Goal: Task Accomplishment & Management: Manage account settings

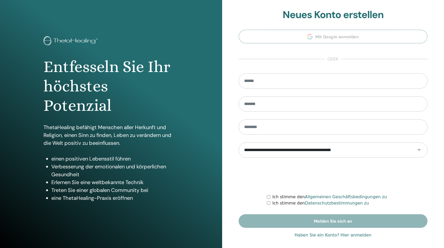
type input "**********"
click at [337, 236] on font "Haben Sie ein Konto? Hier anmelden" at bounding box center [333, 235] width 77 height 5
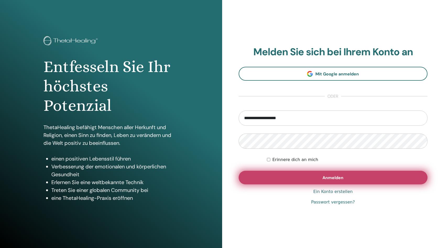
click at [324, 184] on button "Anmelden" at bounding box center [333, 178] width 189 height 14
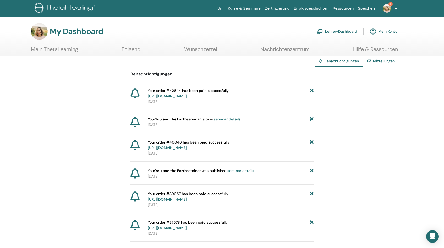
click at [329, 30] on link "Lehrer-Dashboard" at bounding box center [337, 32] width 40 height 12
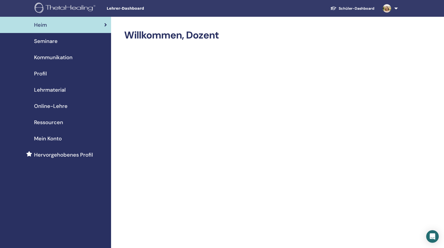
click at [46, 103] on span "Online-Lehre" at bounding box center [51, 106] width 34 height 8
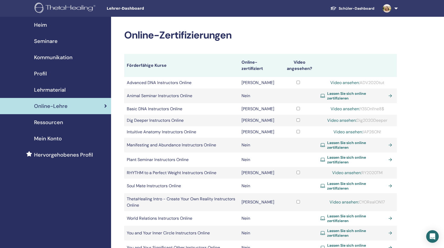
click at [43, 41] on span "Seminare" at bounding box center [46, 41] width 24 height 8
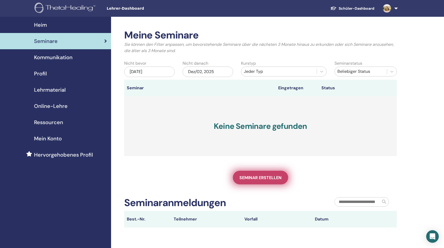
click at [258, 180] on span "Seminar erstellen" at bounding box center [261, 178] width 42 height 6
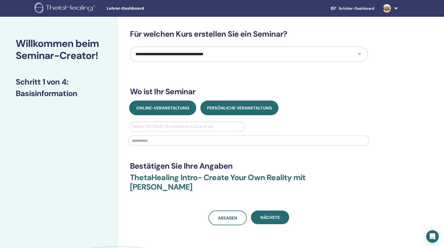
click at [165, 111] on span "Online-Veranstaltung" at bounding box center [162, 108] width 53 height 6
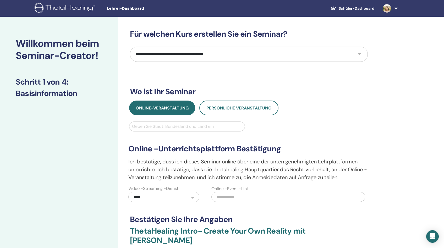
click at [359, 53] on select "**********" at bounding box center [249, 54] width 238 height 15
select select "*"
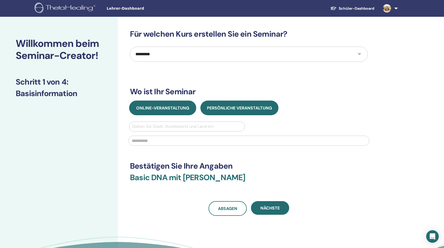
click at [173, 113] on button "Online-Veranstaltung" at bounding box center [162, 108] width 67 height 15
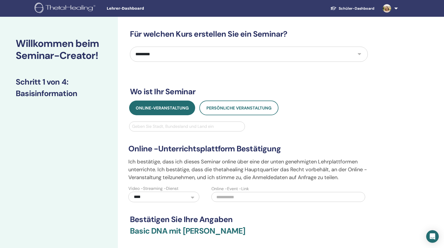
click at [169, 128] on div at bounding box center [187, 126] width 110 height 7
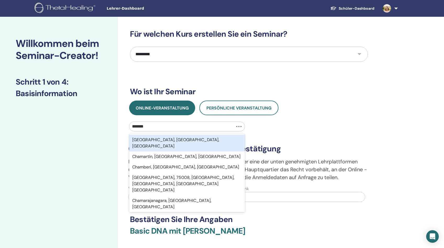
type input "********"
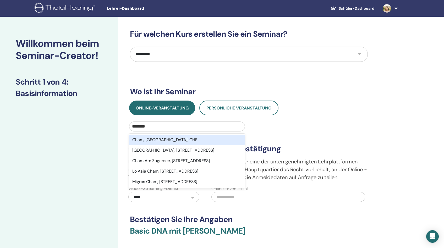
click at [154, 141] on div "Cham, Zug, CHE" at bounding box center [187, 140] width 116 height 10
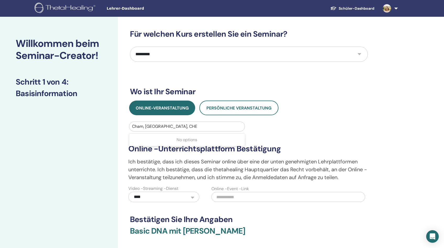
drag, startPoint x: 176, startPoint y: 123, endPoint x: 98, endPoint y: 124, distance: 78.6
click at [98, 124] on div "**********" at bounding box center [222, 180] width 444 height 326
click at [185, 139] on div "No options" at bounding box center [187, 140] width 116 height 10
drag, startPoint x: 173, startPoint y: 125, endPoint x: 125, endPoint y: 127, distance: 48.2
click at [125, 127] on div "**********" at bounding box center [266, 180] width 296 height 326
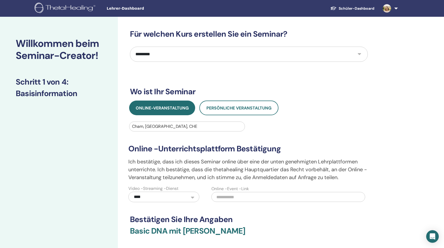
click at [169, 125] on div at bounding box center [187, 126] width 110 height 7
click at [151, 197] on select "**********" at bounding box center [163, 197] width 71 height 10
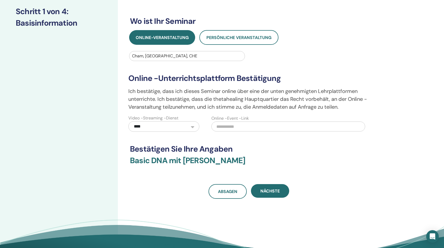
scroll to position [109, 0]
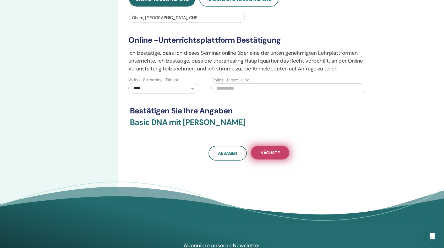
click at [270, 151] on span "Nächste" at bounding box center [270, 153] width 19 height 6
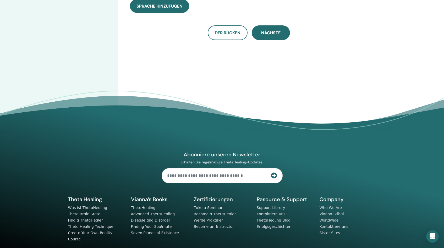
scroll to position [0, 0]
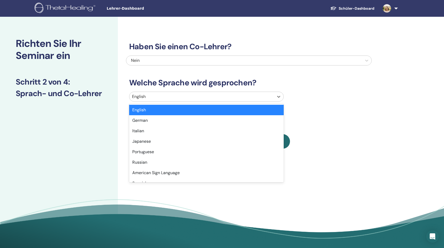
click at [173, 101] on div "English" at bounding box center [201, 96] width 145 height 9
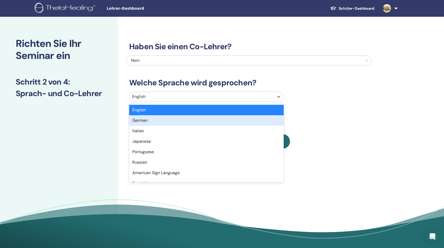
click at [161, 120] on div "German" at bounding box center [206, 120] width 155 height 10
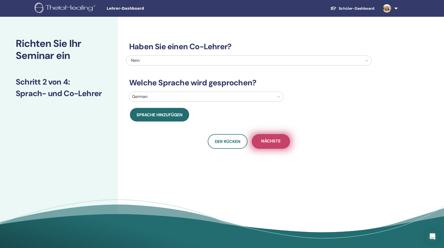
click at [278, 143] on span "Nächste" at bounding box center [270, 141] width 19 height 7
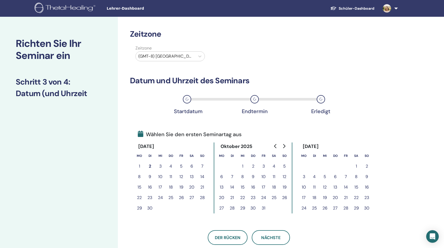
click at [346, 178] on button "7" at bounding box center [346, 177] width 10 height 10
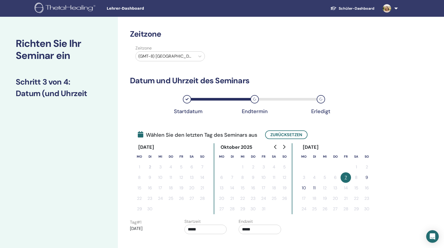
click at [369, 178] on button "9" at bounding box center [367, 177] width 10 height 10
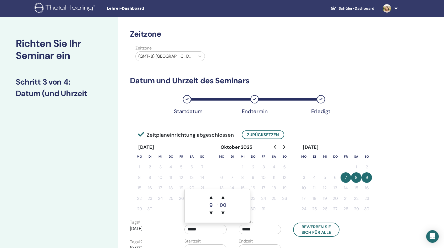
click at [204, 230] on input "*****" at bounding box center [206, 229] width 42 height 9
drag, startPoint x: 204, startPoint y: 230, endPoint x: 183, endPoint y: 230, distance: 21.0
click at [182, 230] on div "Startzeit *****" at bounding box center [208, 228] width 55 height 18
click at [196, 231] on input "*****" at bounding box center [206, 229] width 42 height 9
click at [213, 199] on span "▲" at bounding box center [211, 197] width 10 height 10
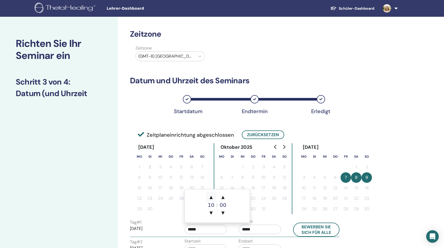
click at [213, 199] on span "▲" at bounding box center [211, 197] width 10 height 10
type input "*****"
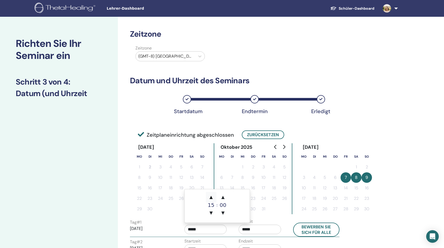
click at [213, 199] on span "▲" at bounding box center [211, 197] width 10 height 10
click at [247, 230] on input "*****" at bounding box center [260, 229] width 42 height 9
click at [267, 199] on span "▲" at bounding box center [265, 197] width 10 height 10
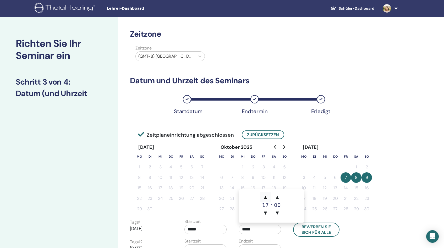
click at [267, 199] on span "▲" at bounding box center [265, 197] width 10 height 10
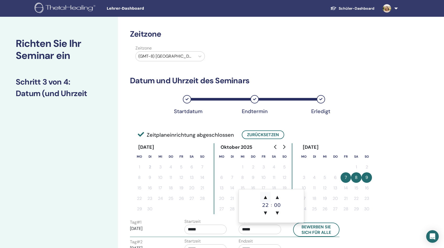
type input "*****"
click at [361, 217] on div "Zeitzone Zeitzone (GMT-8) US/Alaska Datum und Uhrzeit des Seminars Startdatum E…" at bounding box center [249, 166] width 238 height 274
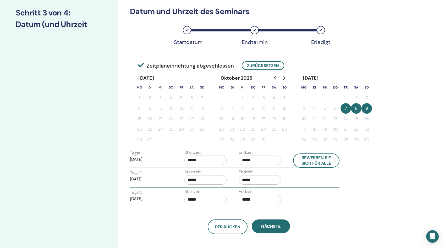
scroll to position [75, 0]
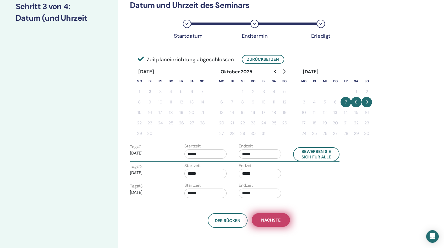
click at [280, 218] on span "Nächste" at bounding box center [270, 221] width 19 height 6
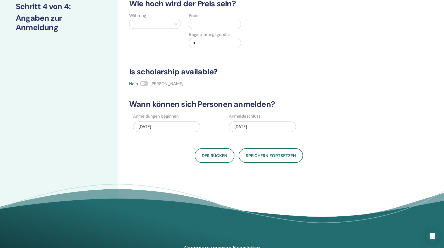
click at [167, 22] on div at bounding box center [150, 23] width 37 height 7
type input "***"
click at [205, 23] on input "text" at bounding box center [215, 24] width 49 height 10
click at [176, 23] on icon at bounding box center [176, 23] width 5 height 5
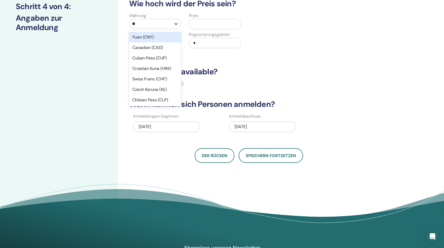
type input "***"
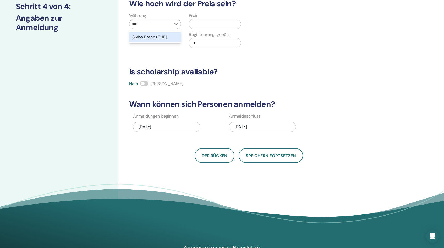
click at [163, 37] on div "Swiss Franc (CHF)" at bounding box center [155, 37] width 52 height 10
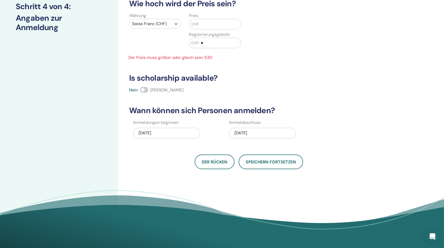
click at [212, 27] on input "text" at bounding box center [220, 24] width 42 height 10
type input "*"
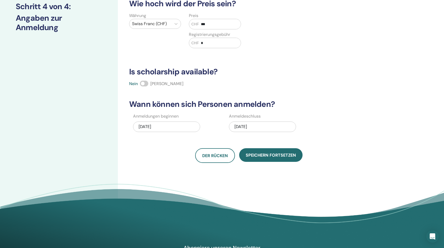
type input "***"
click at [215, 44] on input "*" at bounding box center [220, 43] width 42 height 10
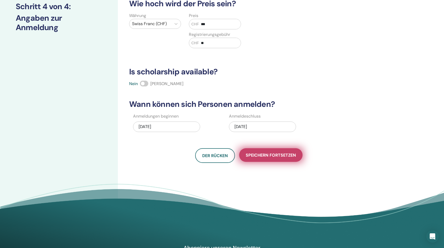
type input "**"
click at [278, 157] on span "Speichern fortsetzen" at bounding box center [271, 156] width 50 height 6
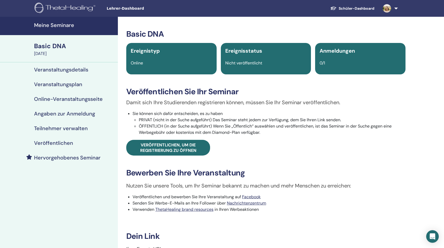
click at [318, 148] on div "Damit sich Ihre Studierenden registrieren können, müssen Sie Ihr Seminar veröff…" at bounding box center [265, 127] width 287 height 57
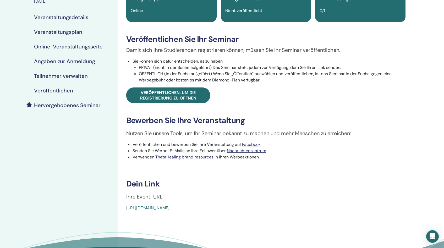
scroll to position [63, 0]
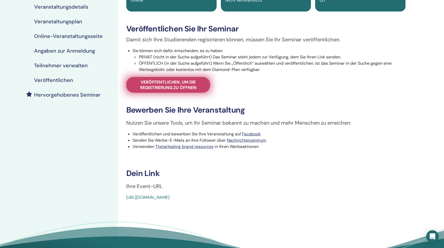
click at [154, 86] on span "Veröffentlichen, um die Registrierung zu öffnen" at bounding box center [168, 84] width 71 height 11
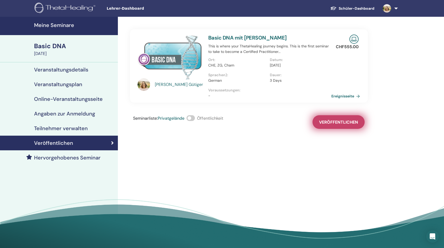
click at [330, 124] on span "Veröffentlichen" at bounding box center [338, 123] width 39 height 6
click at [193, 120] on span at bounding box center [191, 118] width 8 height 6
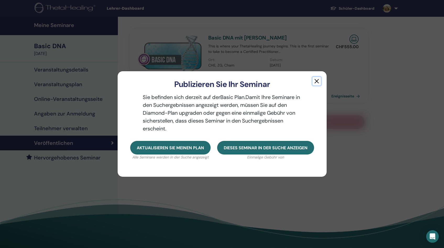
click at [316, 82] on button "button" at bounding box center [317, 81] width 8 height 8
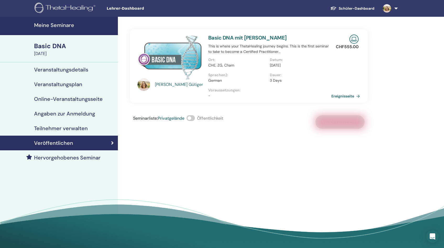
click at [193, 118] on span at bounding box center [191, 118] width 8 height 6
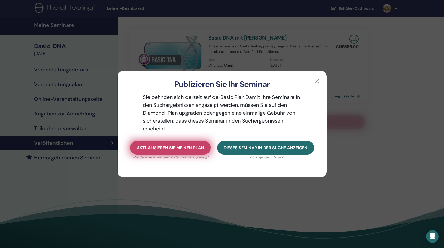
click at [198, 146] on span "Aktualisieren Sie meinen Plan" at bounding box center [170, 148] width 67 height 6
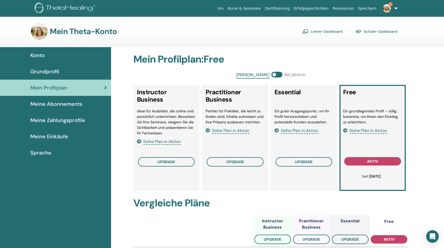
click at [380, 113] on li "Ein grundlegendes Profil - völlig kostenlos, um Ihnen den Einstieg zu erleichte…" at bounding box center [372, 117] width 59 height 17
click at [387, 240] on span "aktiv" at bounding box center [389, 239] width 11 height 4
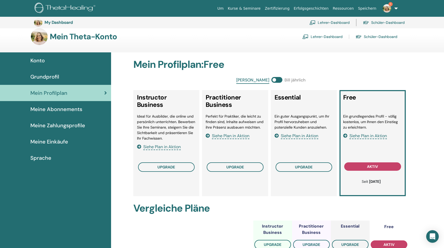
scroll to position [6, 0]
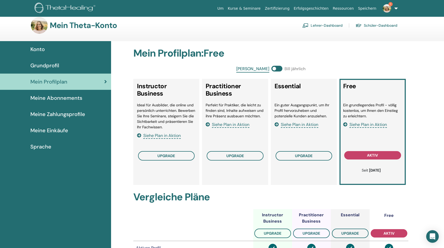
click at [326, 27] on link "Lehrer-Dashboard" at bounding box center [322, 25] width 40 height 8
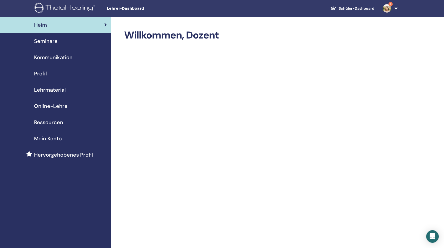
click at [46, 39] on span "Seminare" at bounding box center [46, 41] width 24 height 8
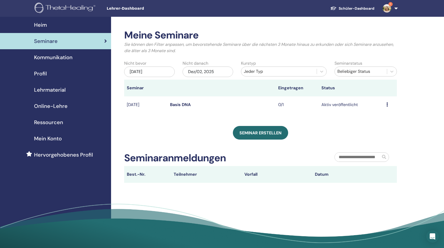
click at [388, 106] on icon at bounding box center [388, 104] width 2 height 4
click at [378, 118] on link "Bearbeiten" at bounding box center [379, 118] width 21 height 6
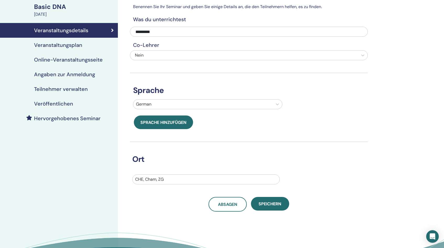
scroll to position [39, 0]
click at [47, 47] on h4 "Veranstaltungsplan" at bounding box center [58, 45] width 48 height 6
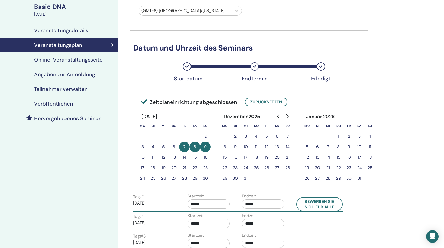
click at [46, 62] on h4 "Online-Veranstaltungsseite" at bounding box center [68, 60] width 69 height 6
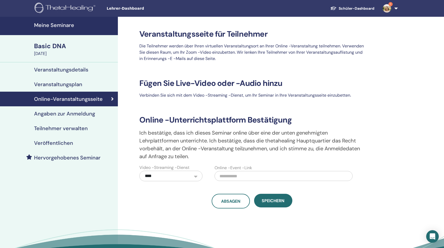
click at [73, 115] on h4 "Angaben zur Anmeldung" at bounding box center [64, 114] width 61 height 6
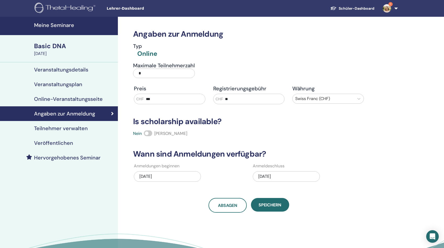
click at [146, 72] on input "*" at bounding box center [164, 73] width 62 height 9
type input "**"
click at [266, 202] on span "Speichern" at bounding box center [270, 205] width 23 height 6
click at [273, 207] on span "Speichern" at bounding box center [270, 205] width 23 height 6
click at [67, 64] on link "Veranstaltungsdetails" at bounding box center [59, 69] width 118 height 15
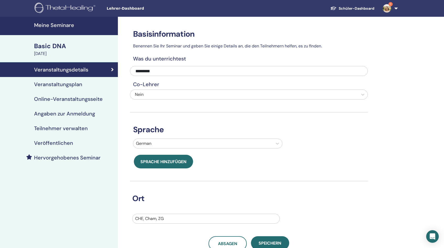
click at [50, 26] on h4 "Meine Seminare" at bounding box center [74, 25] width 81 height 6
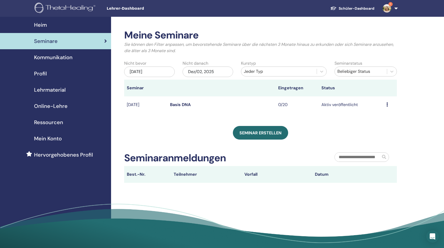
click at [58, 53] on span "Kommunikation" at bounding box center [53, 57] width 39 height 8
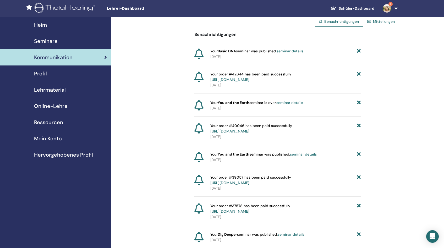
click at [49, 40] on span "Seminare" at bounding box center [46, 41] width 24 height 8
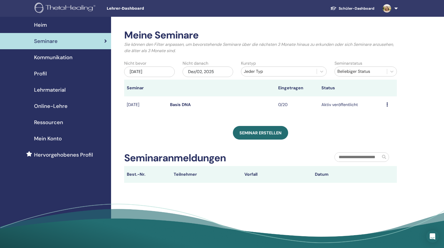
click at [389, 104] on div "Vorschau Bearbeiten Teilnehmer Absagen" at bounding box center [391, 105] width 8 height 6
click at [310, 128] on div "Seminar erstellen" at bounding box center [260, 133] width 273 height 14
click at [286, 106] on td "0/20" at bounding box center [297, 104] width 43 height 17
click at [136, 105] on td "Nov/07, 2025" at bounding box center [145, 104] width 43 height 17
click at [383, 105] on td "Aktiv veröffentlicht" at bounding box center [351, 104] width 65 height 17
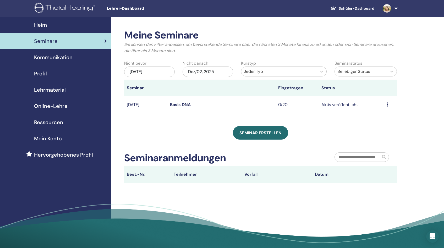
click at [389, 105] on div "Vorschau Bearbeiten Teilnehmer Absagen" at bounding box center [391, 105] width 8 height 6
click at [385, 109] on link "Vorschau" at bounding box center [379, 109] width 18 height 6
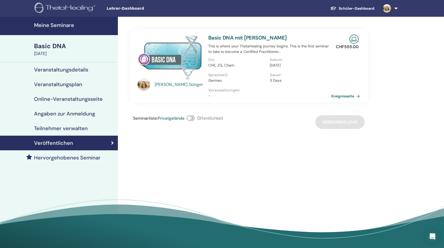
click at [193, 119] on span at bounding box center [191, 118] width 8 height 6
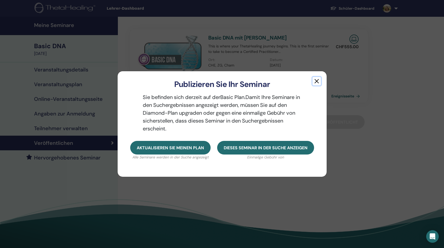
click at [316, 81] on button "button" at bounding box center [317, 81] width 8 height 8
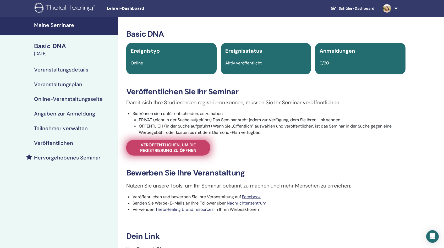
click at [189, 147] on span "Veröffentlichen, um die Registrierung zu öffnen" at bounding box center [168, 147] width 71 height 11
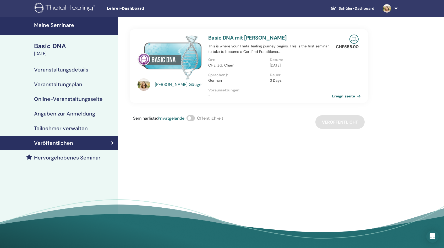
click at [347, 95] on link "Ereignisseite" at bounding box center [347, 96] width 31 height 8
click at [53, 65] on link "Veranstaltungsdetails" at bounding box center [59, 69] width 118 height 15
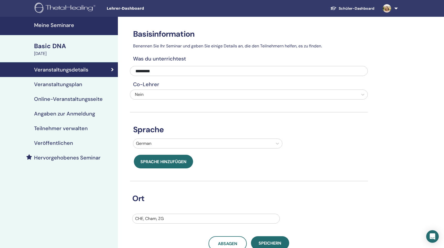
click at [52, 84] on h4 "Veranstaltungsplan" at bounding box center [58, 84] width 48 height 6
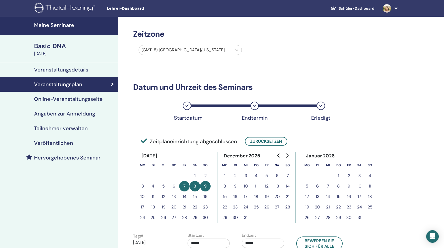
click at [203, 243] on input "*****" at bounding box center [209, 243] width 42 height 9
drag, startPoint x: 203, startPoint y: 243, endPoint x: 185, endPoint y: 243, distance: 18.1
click at [185, 243] on div "Startzeit *****" at bounding box center [211, 241] width 55 height 18
click at [208, 243] on input "*****" at bounding box center [209, 243] width 42 height 9
click at [215, 212] on span "▲" at bounding box center [214, 211] width 10 height 10
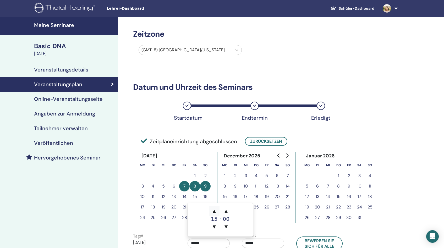
click at [215, 212] on span "▲" at bounding box center [214, 211] width 10 height 10
type input "*****"
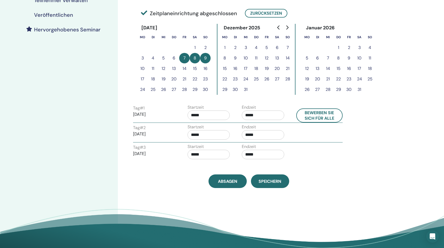
scroll to position [132, 0]
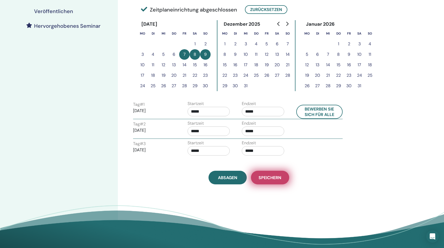
click at [271, 178] on span "Speichern" at bounding box center [270, 178] width 23 height 6
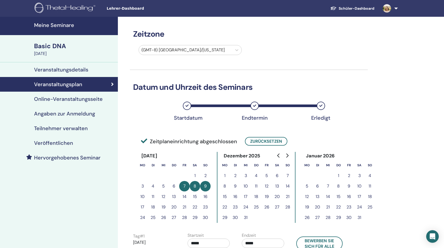
click at [58, 26] on h4 "Meine Seminare" at bounding box center [74, 25] width 81 height 6
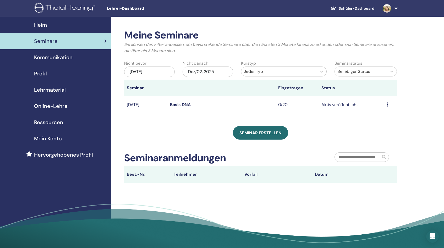
click at [386, 107] on td "Vorschau Bearbeiten Teilnehmer Absagen" at bounding box center [390, 104] width 13 height 17
click at [391, 106] on div "Vorschau Bearbeiten Teilnehmer Absagen" at bounding box center [391, 105] width 8 height 6
click at [388, 108] on link "Vorschau" at bounding box center [380, 110] width 18 height 6
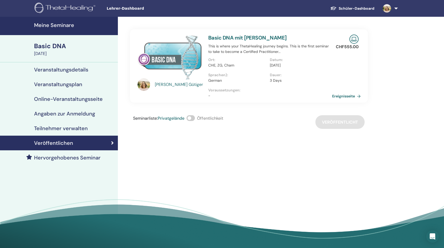
click at [343, 96] on link "Ereignisseite" at bounding box center [347, 96] width 31 height 8
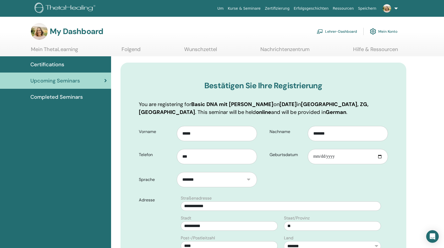
click at [310, 31] on link "Lehrer-Dashboard" at bounding box center [337, 32] width 40 height 12
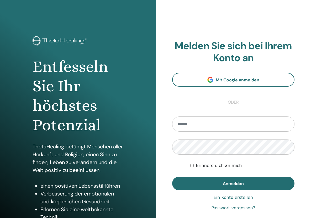
type input "**********"
click at [236, 198] on font "Ein Konto erstellen" at bounding box center [232, 197] width 39 height 5
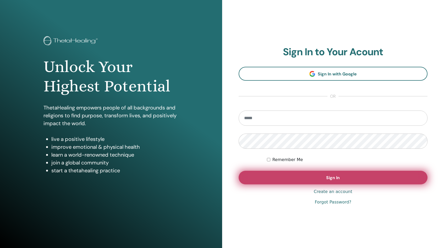
type input "**********"
click at [361, 179] on button "Sign In" at bounding box center [333, 178] width 189 height 14
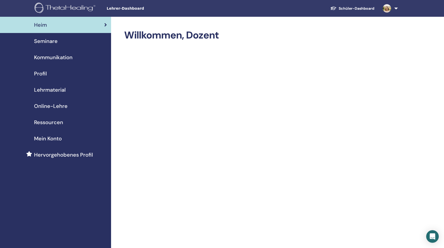
click at [48, 40] on span "Seminare" at bounding box center [46, 41] width 24 height 8
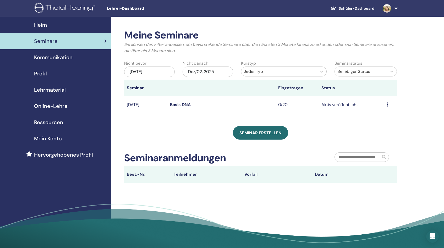
click at [388, 104] on icon at bounding box center [388, 104] width 2 height 4
click at [384, 118] on link "Bearbeiten" at bounding box center [379, 117] width 21 height 6
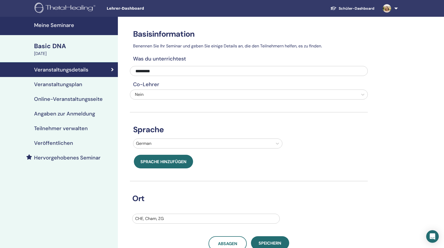
click at [56, 87] on h4 "Veranstaltungsplan" at bounding box center [58, 84] width 48 height 6
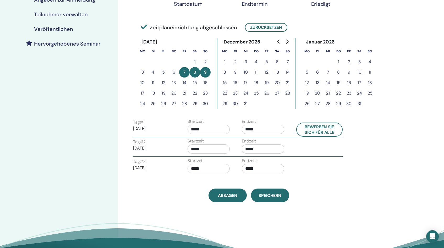
scroll to position [111, 0]
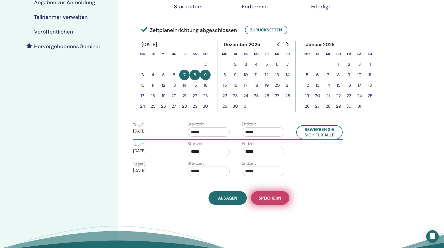
click at [274, 202] on button "Speichern" at bounding box center [270, 198] width 38 height 14
